Goal: Complete application form

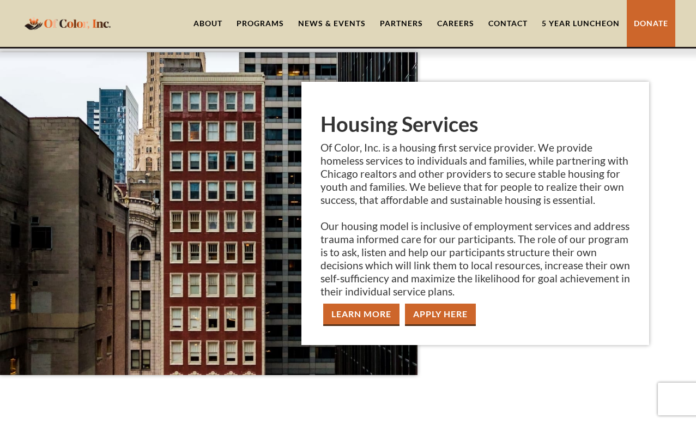
scroll to position [1181, 0]
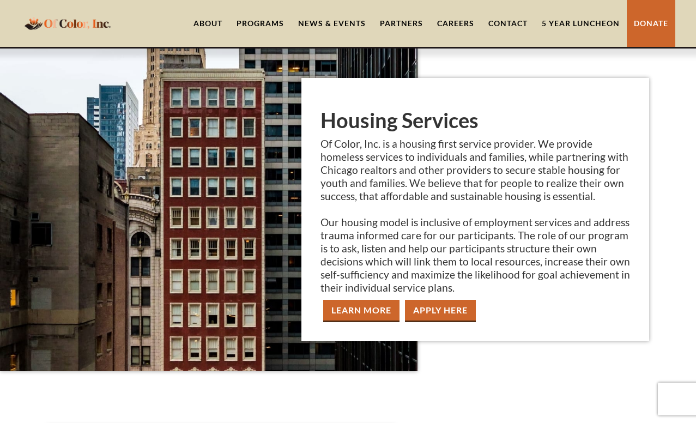
click at [442, 300] on link "apply Here" at bounding box center [440, 311] width 71 height 22
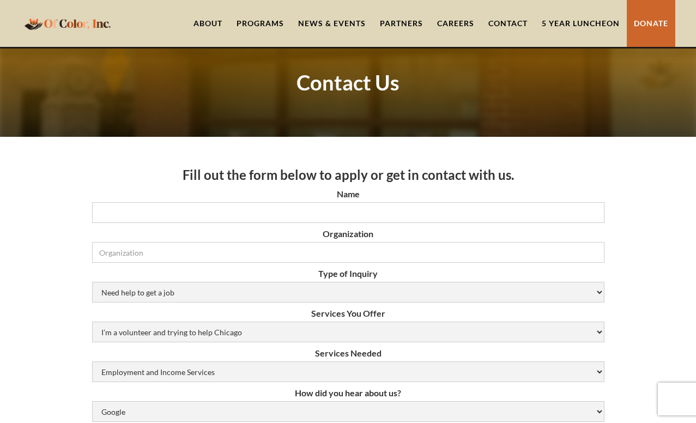
scroll to position [43, 0]
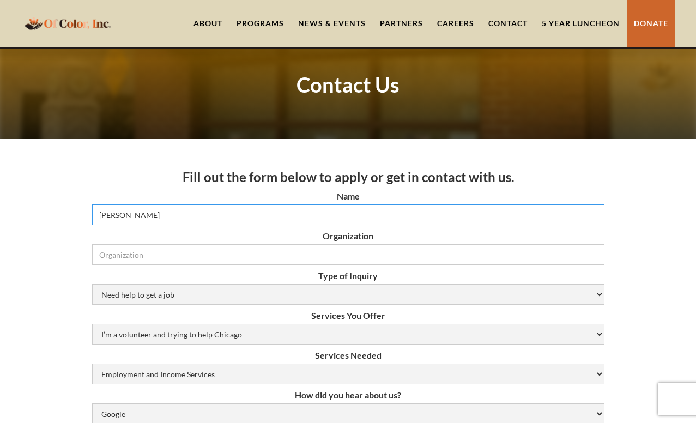
type input "[PERSON_NAME]"
select select "Other"
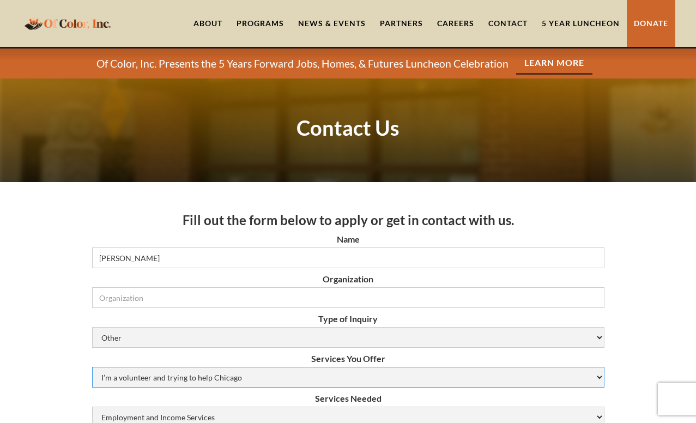
scroll to position [0, 0]
click at [260, 21] on div "Programs" at bounding box center [259, 23] width 47 height 11
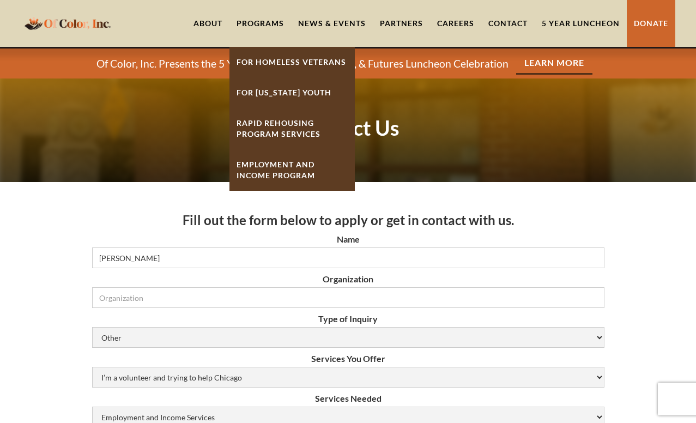
click at [262, 120] on strong "Rapid ReHousing Program Services" at bounding box center [278, 128] width 84 height 20
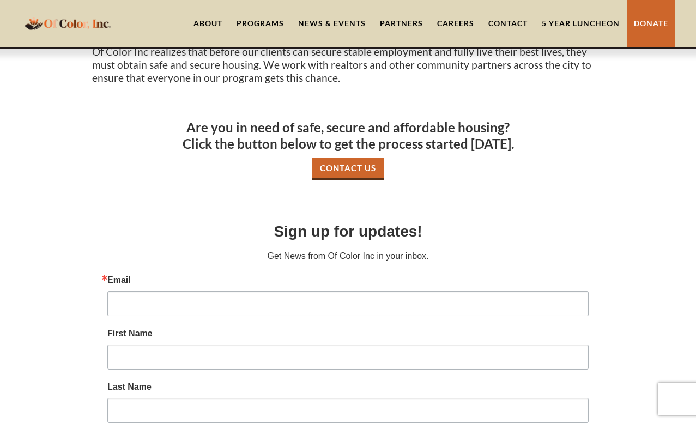
scroll to position [579, 0]
click at [356, 157] on link "Contact Us" at bounding box center [348, 168] width 72 height 22
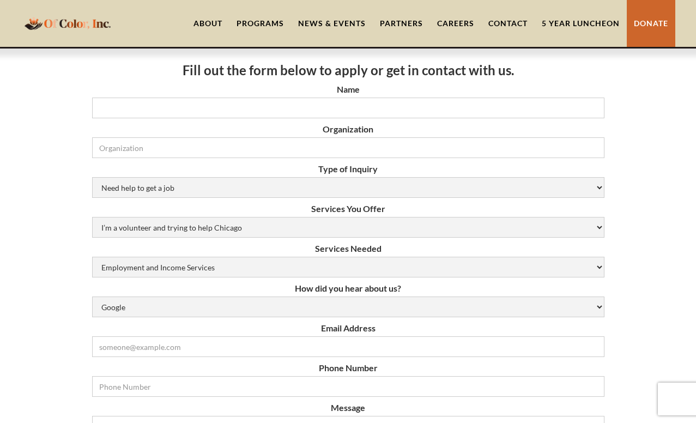
scroll to position [32, 0]
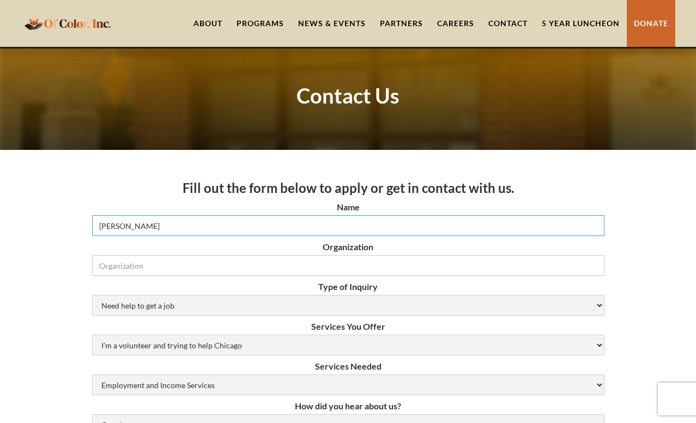
type input "Kionna DeBerry"
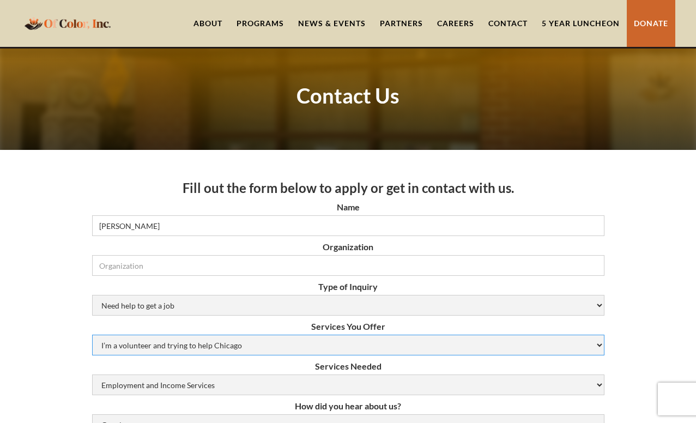
select select "N/A (Not Applicable)"
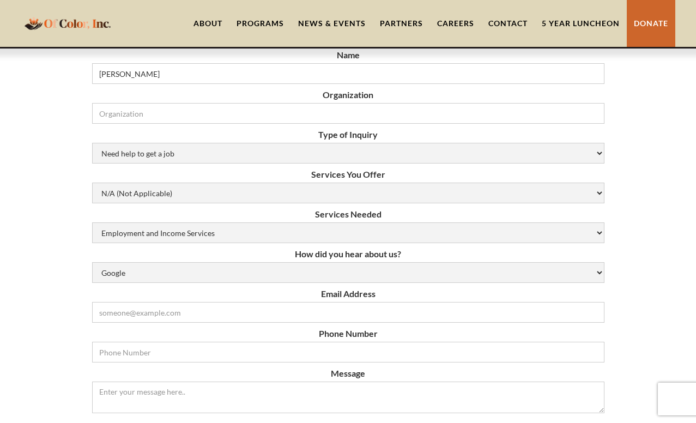
scroll to position [189, 0]
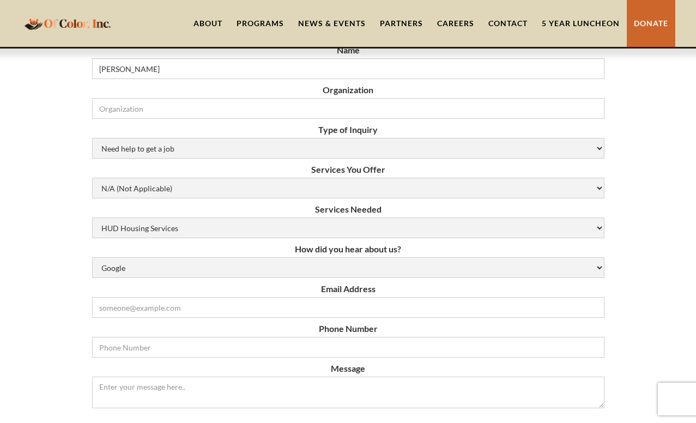
click at [68, 263] on div "Fill out the form below to apply or get in contact with us. Name Kionna DeBerry…" at bounding box center [348, 401] width 696 height 816
select select "Rapid Rehousing Services"
click at [40, 273] on div "Fill out the form below to apply or get in contact with us. Name Kionna DeBerry…" at bounding box center [348, 401] width 696 height 816
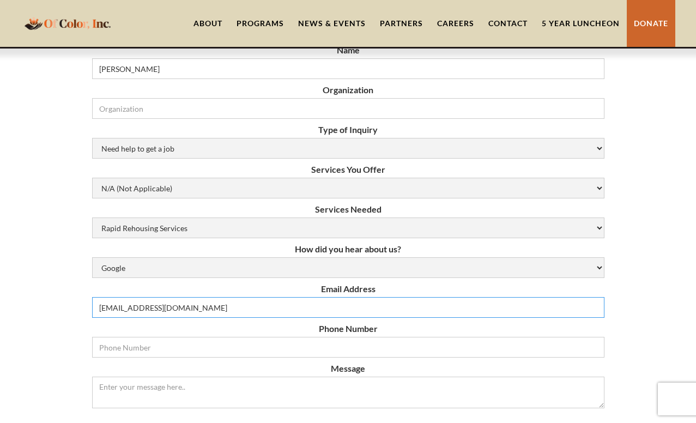
type input "deberryk22@gmail.com"
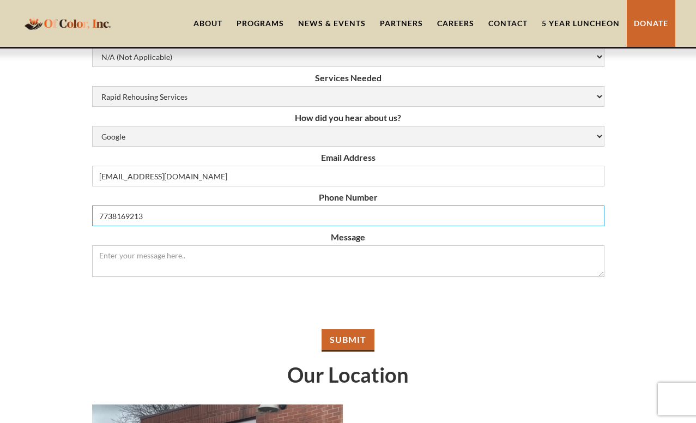
scroll to position [322, 0]
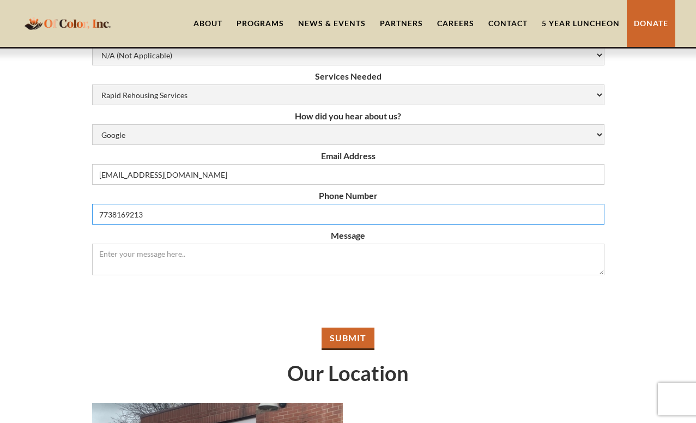
type input "7738169213"
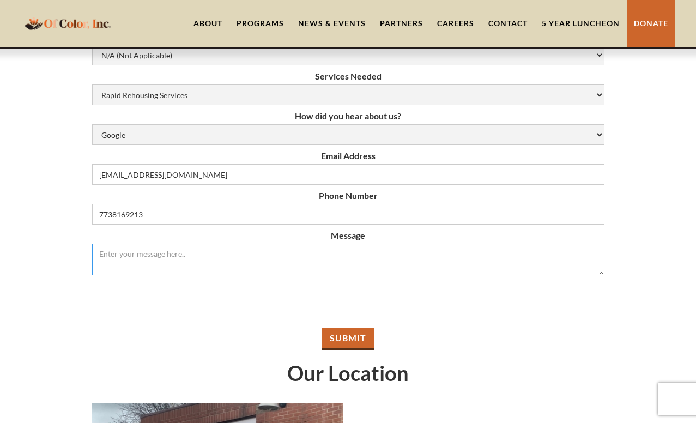
click at [148, 256] on textarea "Message" at bounding box center [348, 260] width 512 height 32
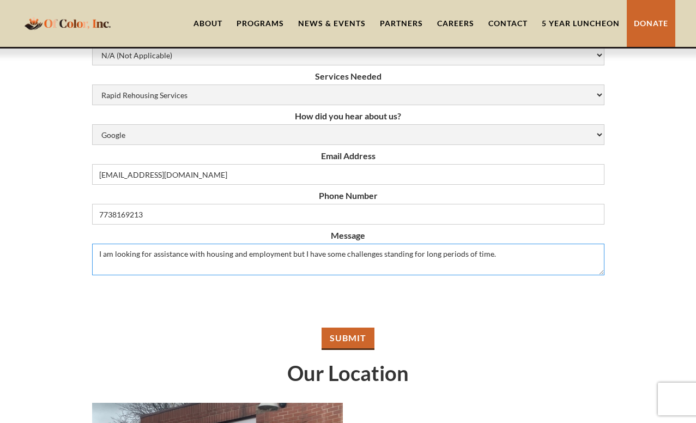
click at [113, 254] on textarea "I am looking for assistance with housing and employment but I have some challen…" at bounding box center [348, 260] width 512 height 32
type textarea "I am 21 years old and looking for assistance with housing and employment but I …"
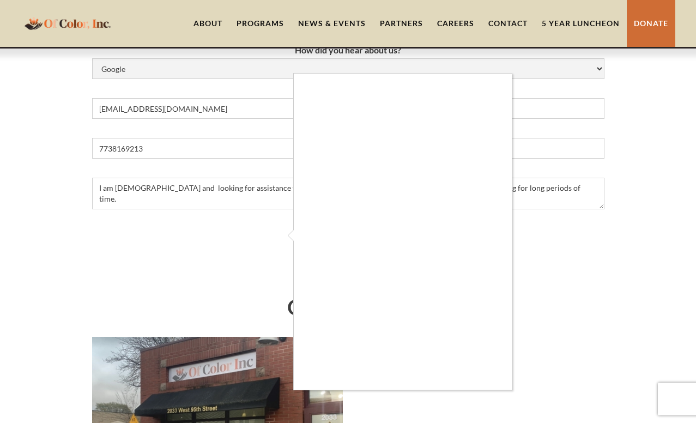
scroll to position [401, 0]
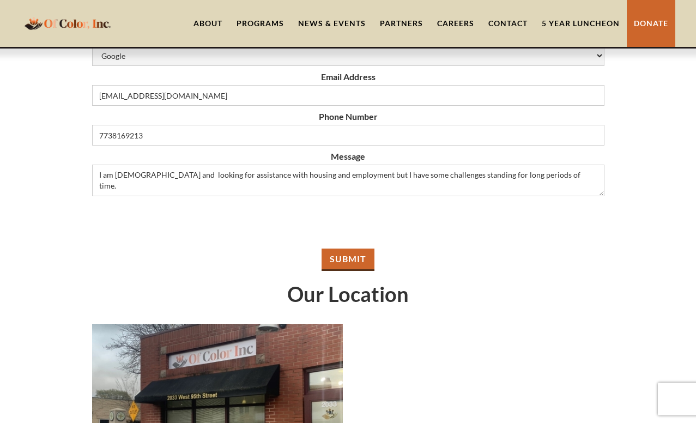
click at [328, 257] on input "Submit" at bounding box center [347, 259] width 53 height 22
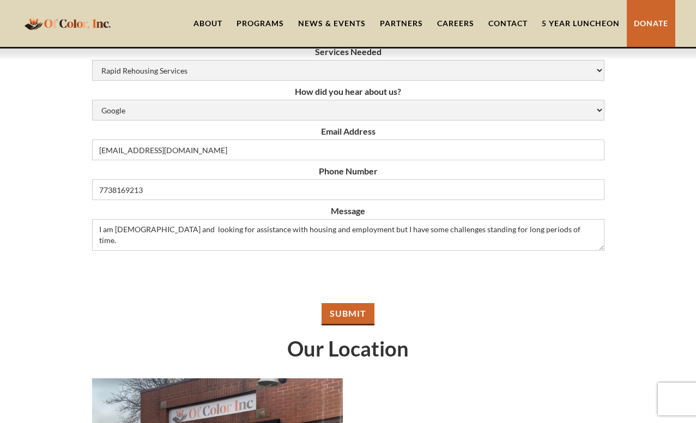
scroll to position [347, 0]
click at [332, 317] on input "Submit" at bounding box center [347, 313] width 53 height 22
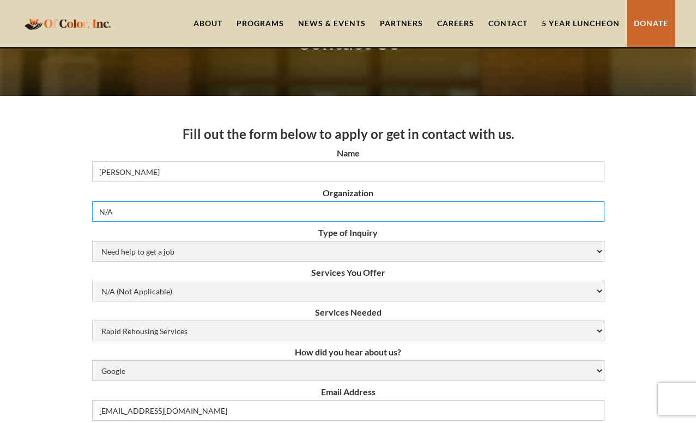
type input "N/A"
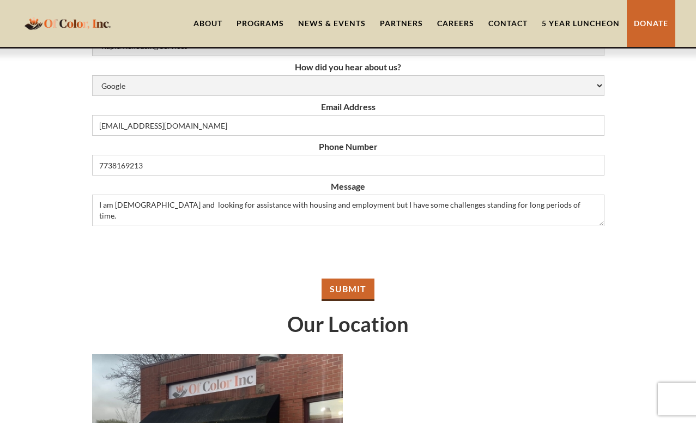
scroll to position [380, 0]
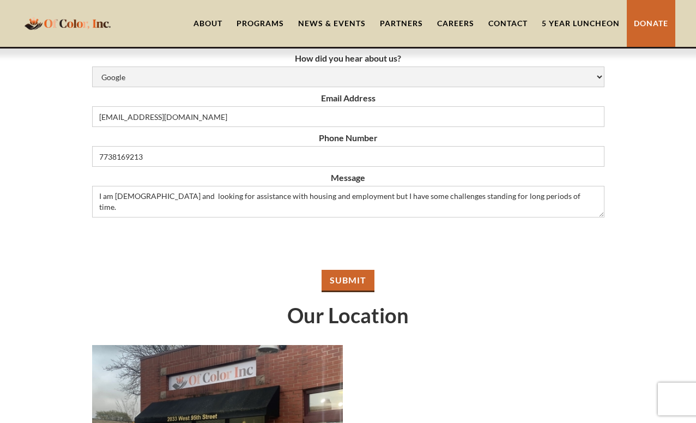
click at [338, 281] on input "Submit" at bounding box center [347, 281] width 53 height 22
type input "Please wait..."
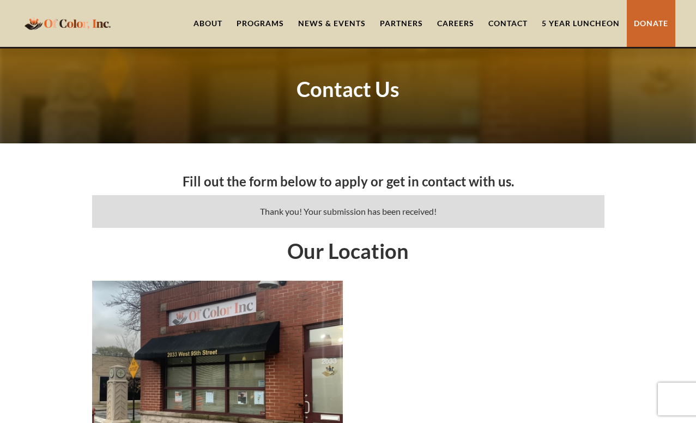
click at [263, 23] on div "Programs" at bounding box center [259, 23] width 47 height 11
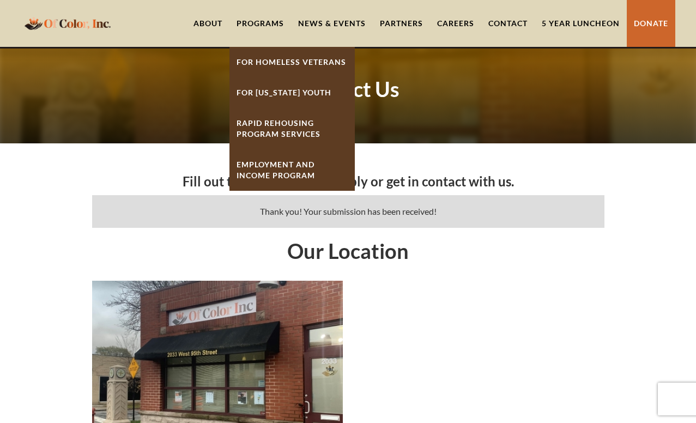
click at [283, 167] on link "Employment And Income Program" at bounding box center [291, 169] width 125 height 41
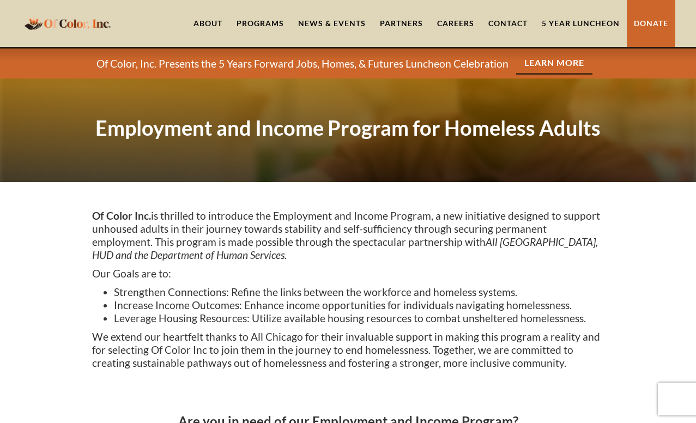
click at [215, 20] on link "About" at bounding box center [207, 23] width 43 height 47
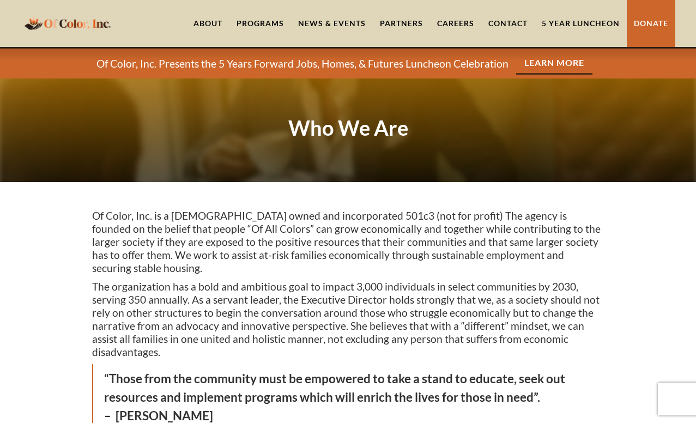
click at [209, 20] on link "About" at bounding box center [207, 23] width 43 height 47
click at [447, 22] on link "Careers" at bounding box center [455, 23] width 51 height 47
